Goal: Navigation & Orientation: Go to known website

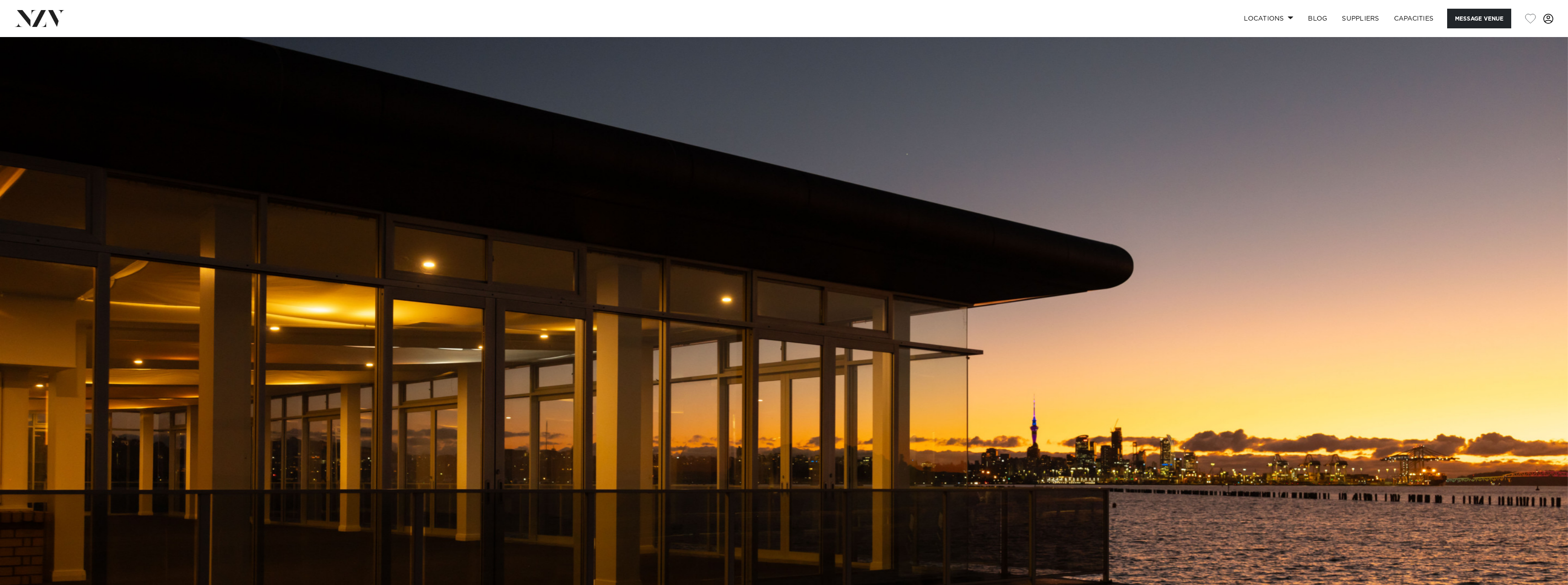
click at [1552, 20] on span at bounding box center [1548, 19] width 10 height 10
click at [1551, 20] on span at bounding box center [1548, 19] width 10 height 10
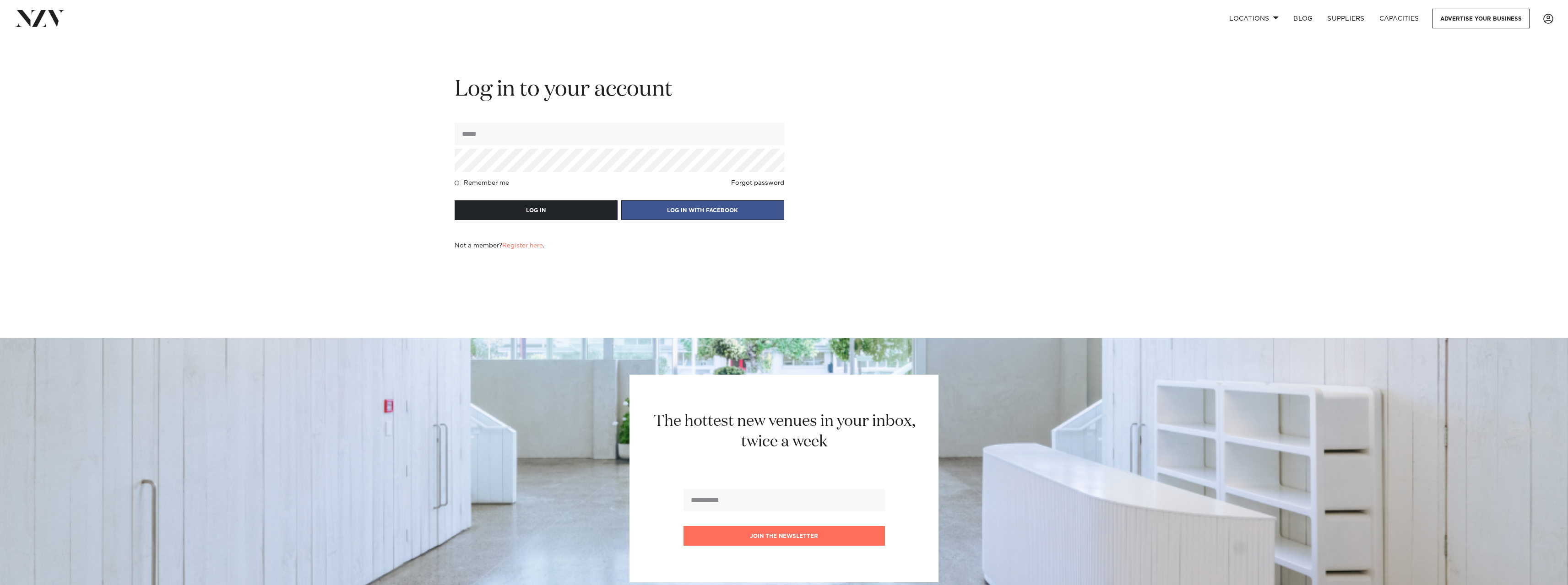
scroll to position [258, 0]
